Goal: Navigation & Orientation: Find specific page/section

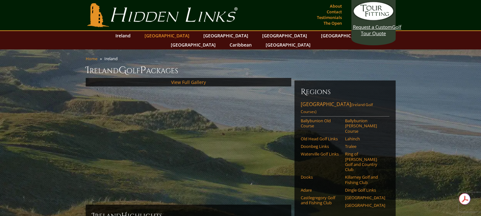
click at [174, 35] on link "[GEOGRAPHIC_DATA]" at bounding box center [166, 35] width 51 height 9
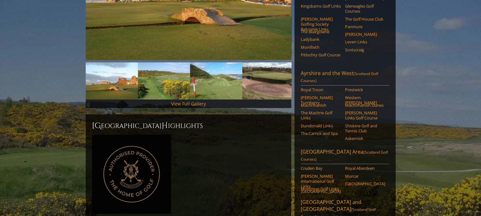
scroll to position [167, 0]
